Goal: Task Accomplishment & Management: Complete application form

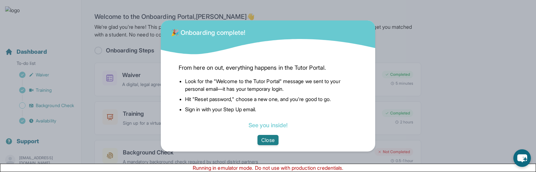
click at [261, 137] on button "Close" at bounding box center [267, 140] width 21 height 10
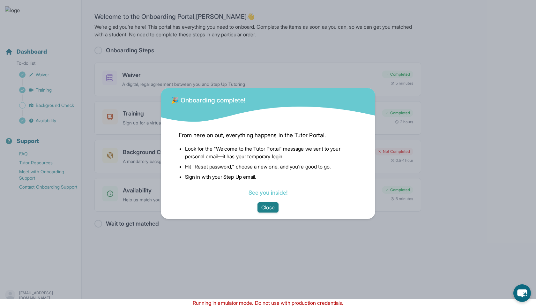
click at [276, 210] on button "Close" at bounding box center [267, 207] width 21 height 10
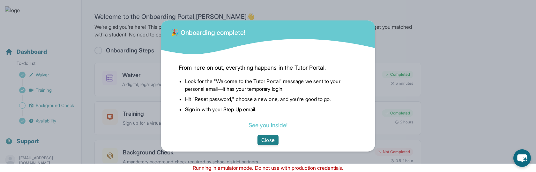
click at [267, 138] on button "Close" at bounding box center [267, 140] width 21 height 10
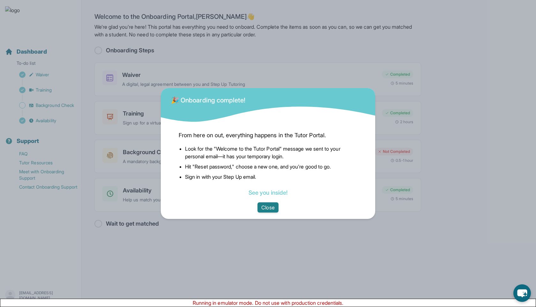
click at [263, 210] on button "Close" at bounding box center [267, 207] width 21 height 10
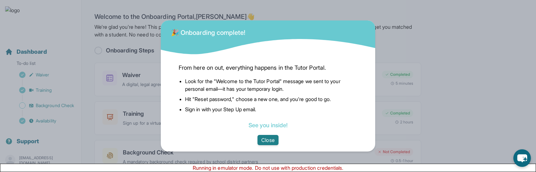
click at [264, 142] on button "Close" at bounding box center [267, 140] width 21 height 10
click at [267, 138] on button "Close" at bounding box center [267, 140] width 21 height 10
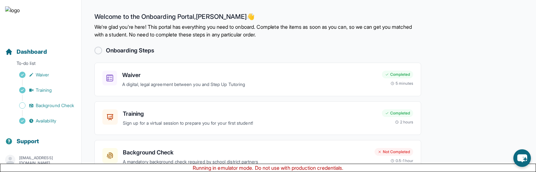
scroll to position [55, 0]
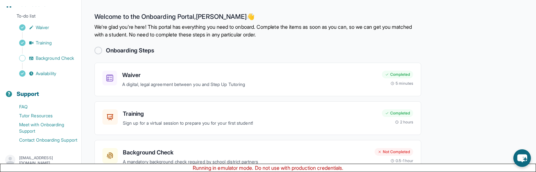
click at [32, 159] on p "raheelanjum864@gmail.com" at bounding box center [47, 160] width 57 height 10
click at [59, 144] on link "Sign Out" at bounding box center [40, 144] width 69 height 11
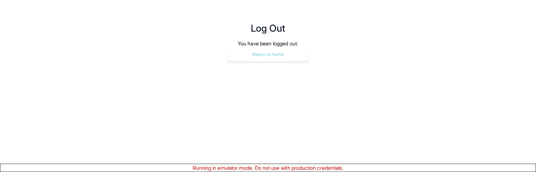
click at [282, 47] on button "Return to home" at bounding box center [268, 54] width 82 height 14
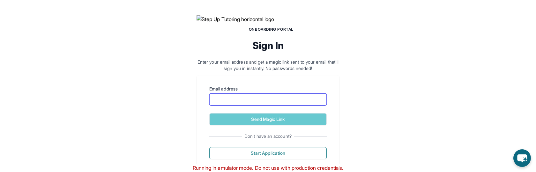
click at [243, 105] on input "Email address" at bounding box center [267, 99] width 117 height 12
type input "**********"
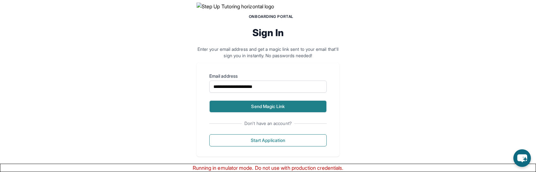
click at [224, 112] on button "Send Magic Link" at bounding box center [267, 106] width 117 height 12
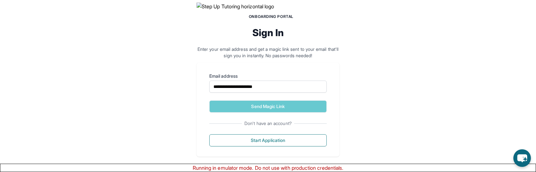
scroll to position [0, 0]
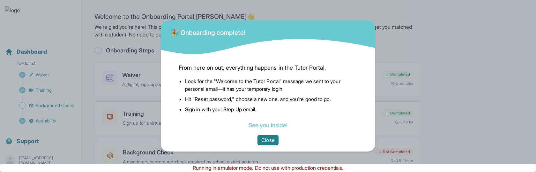
click at [264, 138] on button "Close" at bounding box center [267, 140] width 21 height 10
click at [263, 139] on button "Close" at bounding box center [267, 140] width 21 height 10
click at [268, 137] on button "Close" at bounding box center [267, 140] width 21 height 10
click at [105, 104] on div "🎉 Onboarding complete! From here on out, everything happens in the Tutor Portal…" at bounding box center [268, 86] width 536 height 172
click at [263, 141] on button "Close" at bounding box center [267, 140] width 21 height 10
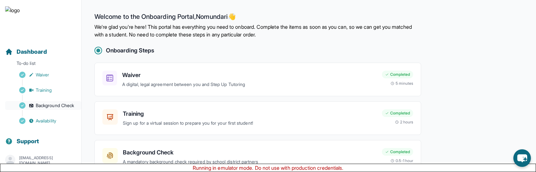
scroll to position [55, 0]
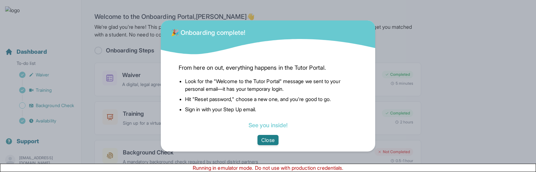
click at [269, 136] on button "Close" at bounding box center [267, 140] width 21 height 10
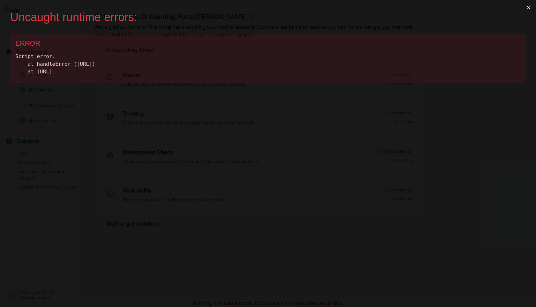
click at [530, 6] on button "×" at bounding box center [528, 7] width 15 height 15
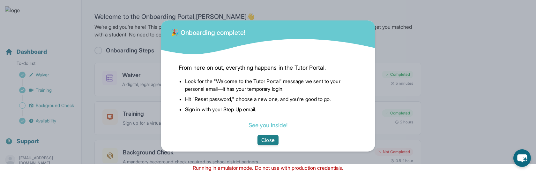
click at [268, 140] on button "Close" at bounding box center [267, 140] width 21 height 10
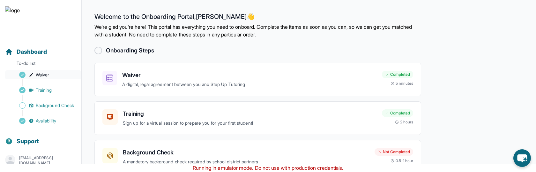
click at [56, 75] on link "Waiver" at bounding box center [43, 74] width 76 height 9
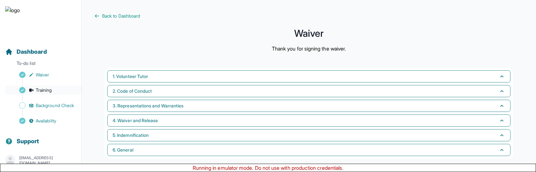
click at [53, 89] on link "Training" at bounding box center [43, 89] width 76 height 9
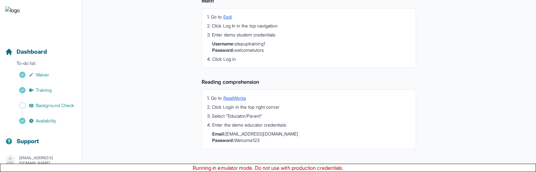
scroll to position [229, 0]
click at [56, 122] on span "Availability" at bounding box center [46, 120] width 20 height 6
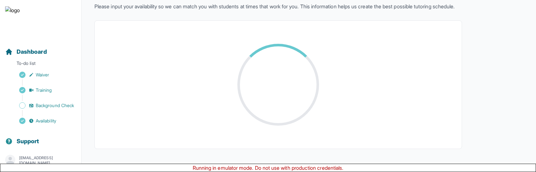
scroll to position [199, 0]
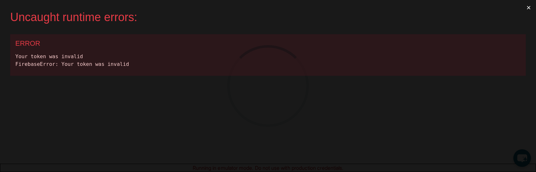
click at [529, 8] on button "×" at bounding box center [528, 7] width 15 height 15
